Goal: Complete application form

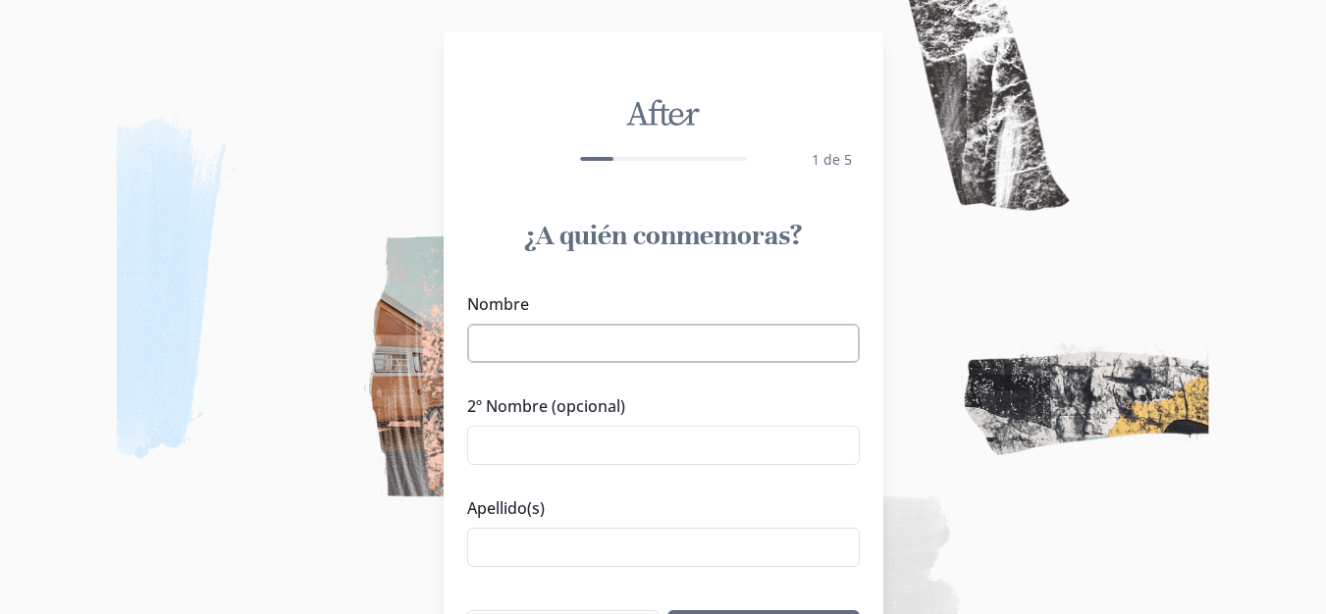
click at [621, 333] on input "Nombre" at bounding box center [663, 343] width 393 height 39
type input "[PERSON_NAME]"
click at [528, 553] on input "Apellido(s)" at bounding box center [663, 547] width 393 height 39
type input "[PERSON_NAME]"
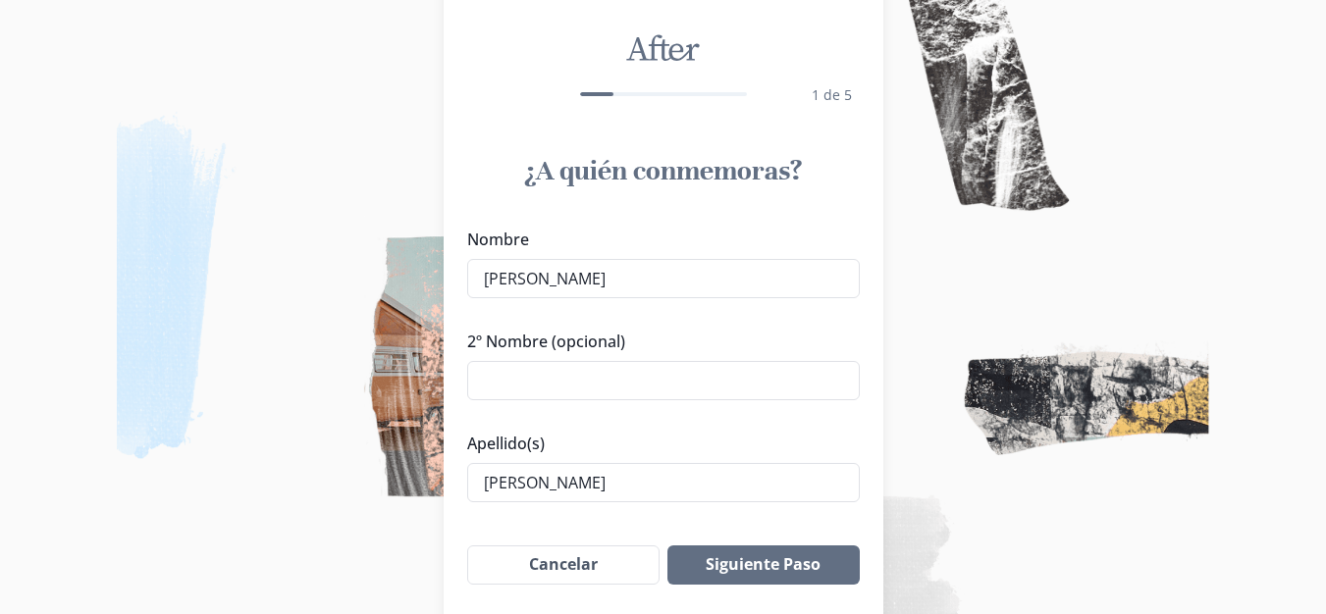
scroll to position [67, 0]
click at [767, 563] on button "Siguiente Paso" at bounding box center [762, 563] width 191 height 39
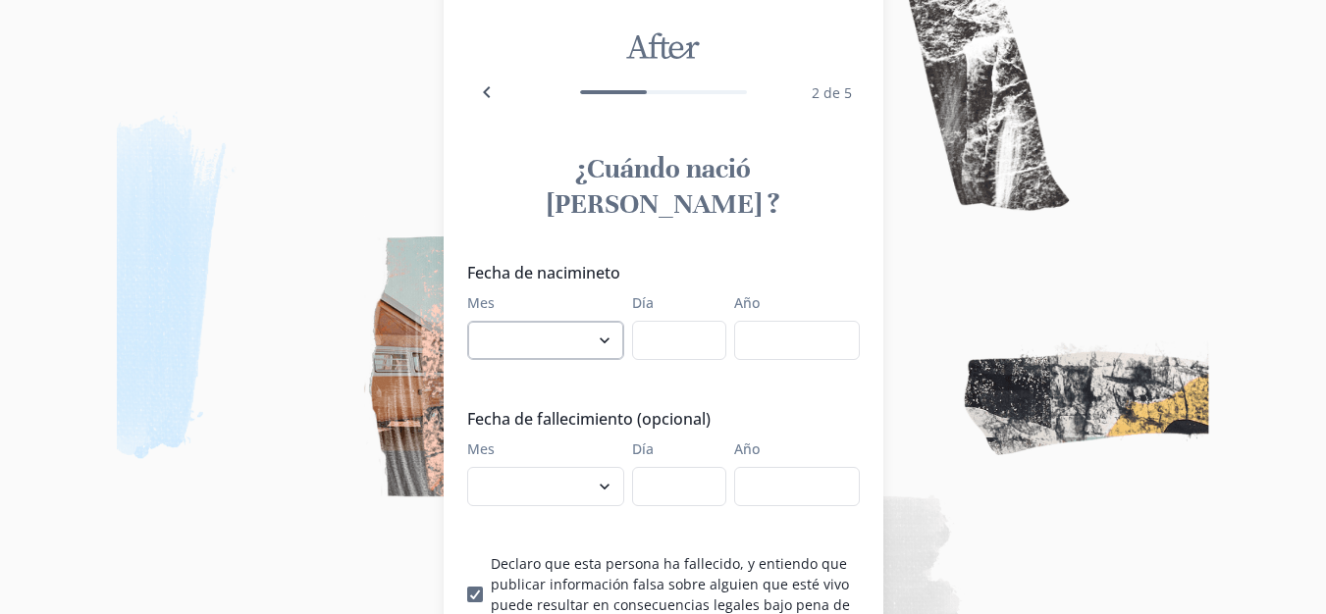
click at [595, 321] on select "enero febrero marzo [PERSON_NAME] [PERSON_NAME] septiembre octubre noviembre di…" at bounding box center [545, 340] width 157 height 39
select select "11"
click at [474, 321] on select "enero febrero marzo abril mayo junio julio agosto septiembre octubre noviembre …" at bounding box center [545, 340] width 157 height 39
click at [668, 321] on input "Día" at bounding box center [679, 340] width 94 height 39
type input "05"
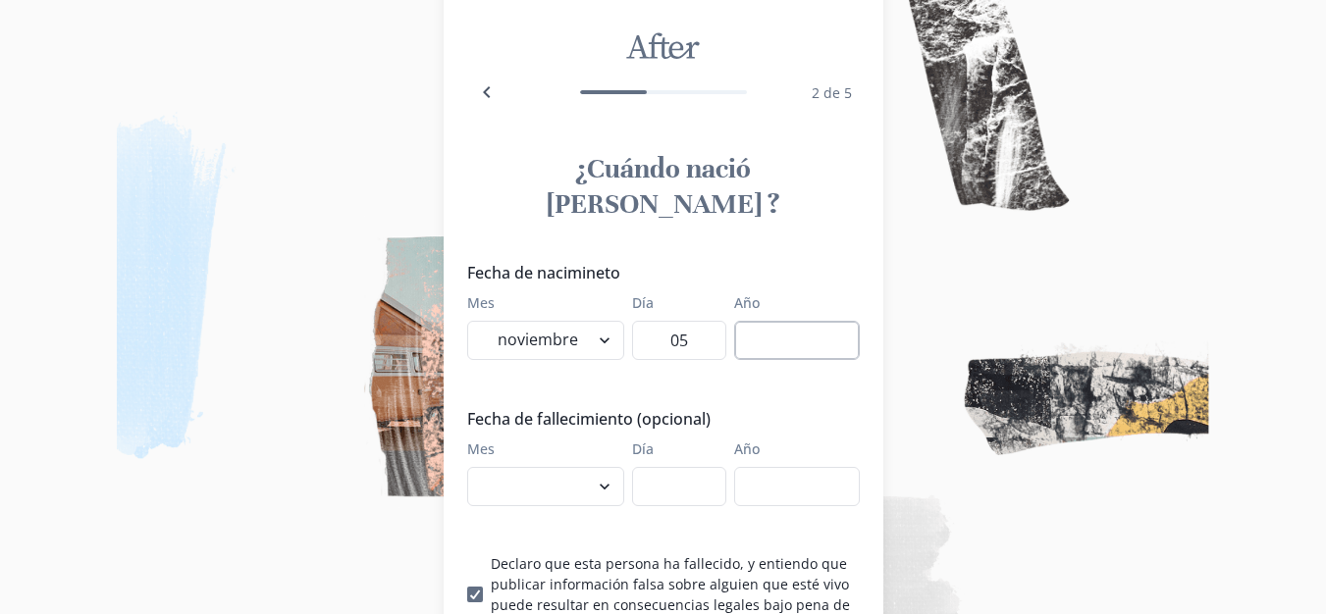
click at [766, 321] on input "Año" at bounding box center [797, 340] width 126 height 39
type input "1979"
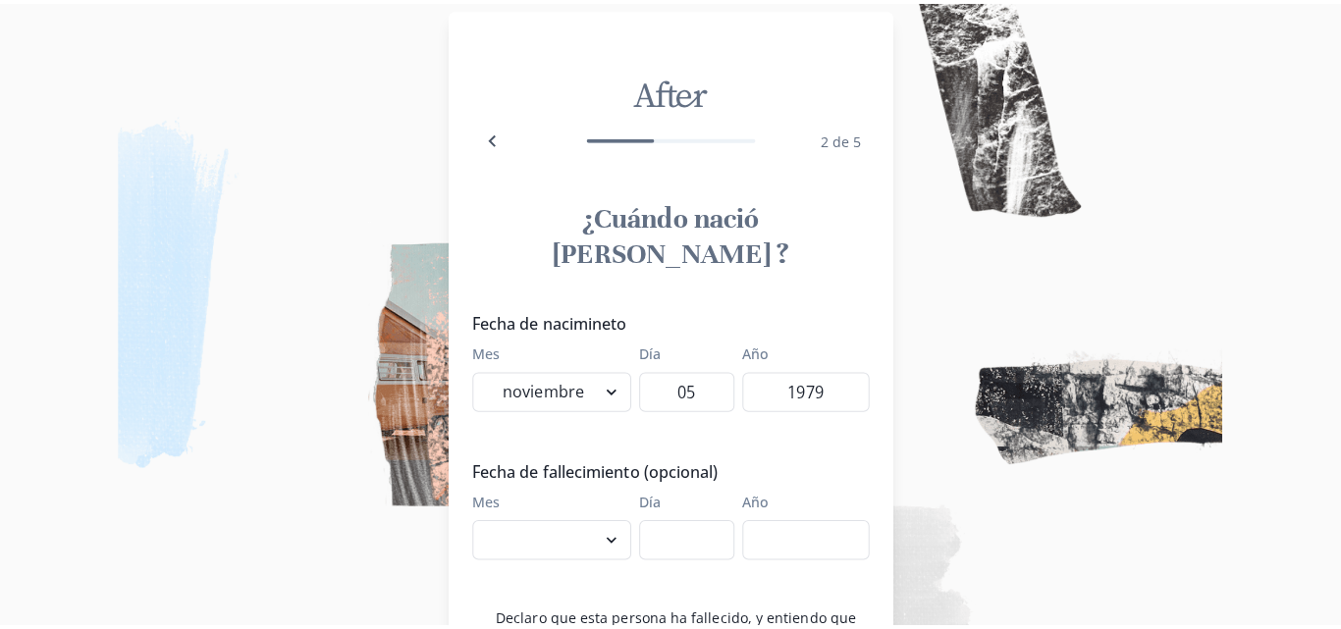
scroll to position [0, 0]
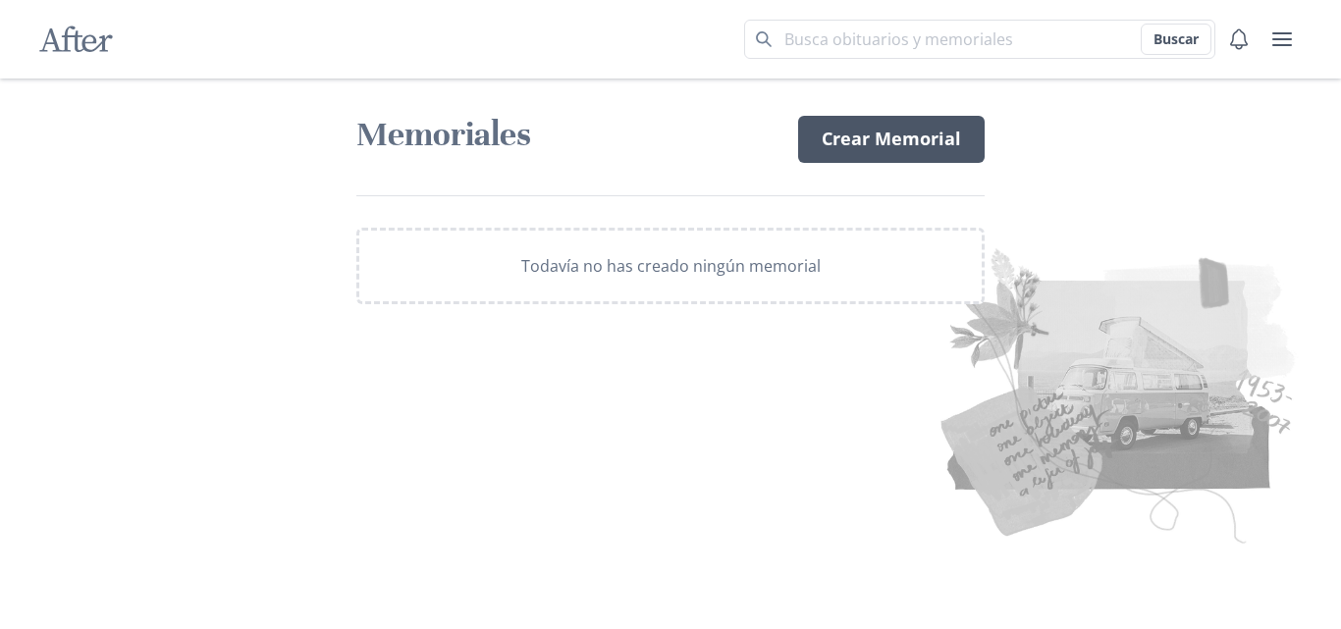
click at [862, 135] on link "Crear Memorial" at bounding box center [891, 139] width 186 height 47
